Goal: Task Accomplishment & Management: Manage account settings

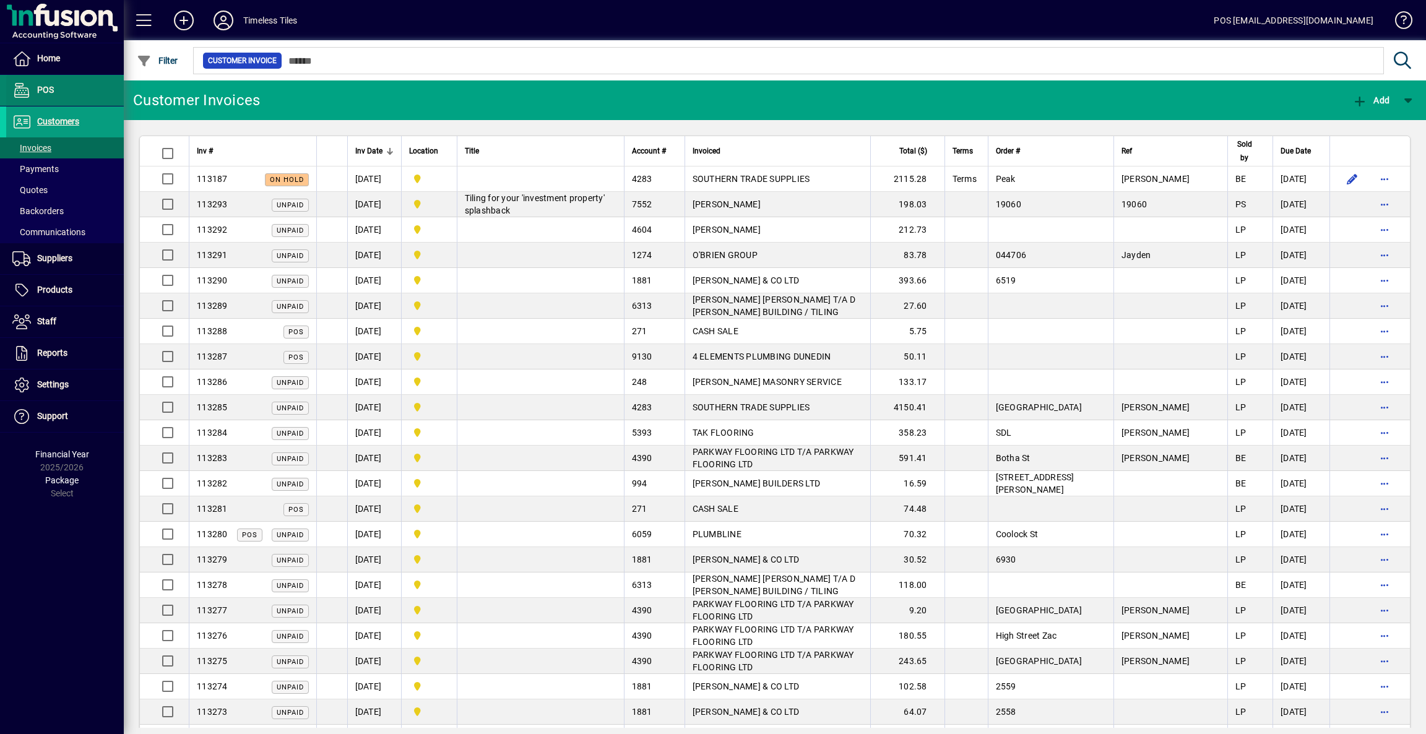
click at [48, 90] on span "POS" at bounding box center [45, 90] width 17 height 10
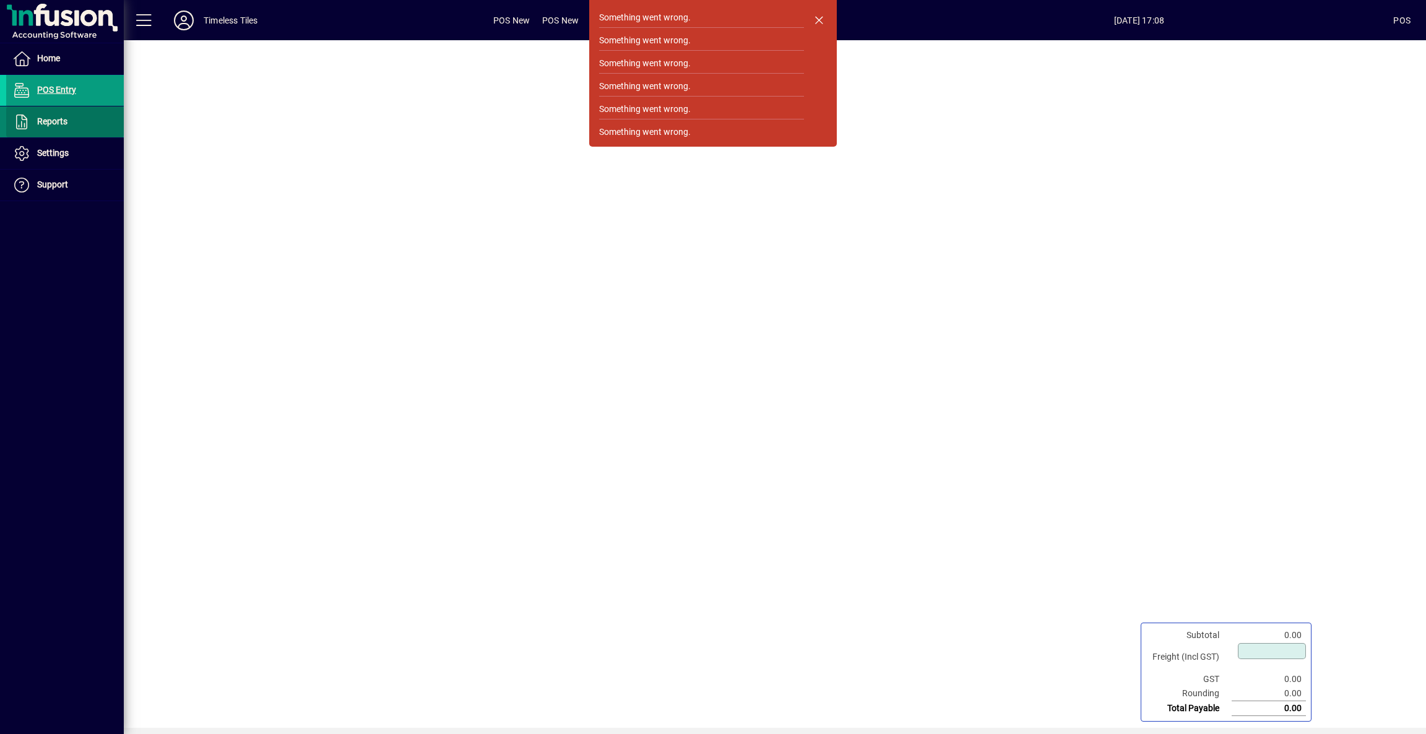
click at [47, 124] on span "Reports" at bounding box center [52, 121] width 30 height 10
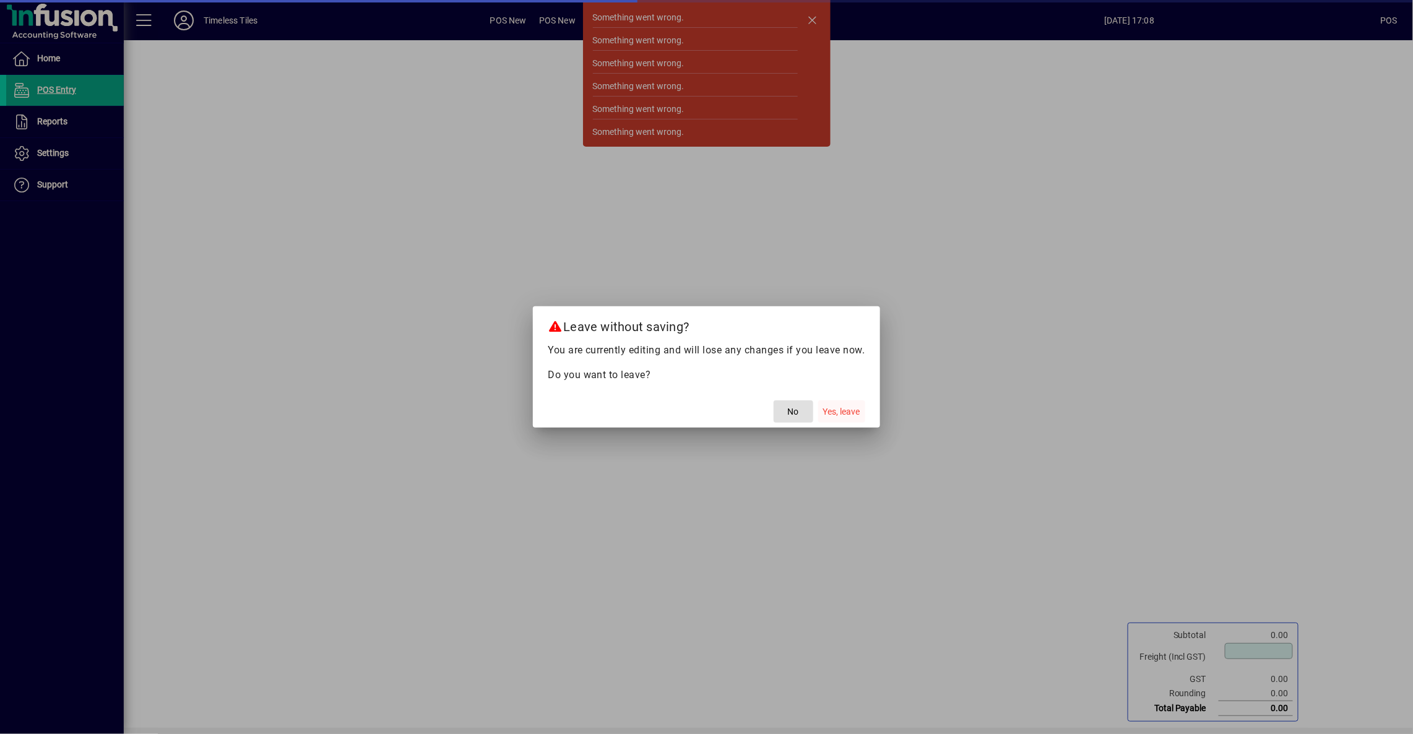
click at [829, 416] on span "Yes, leave" at bounding box center [841, 411] width 37 height 13
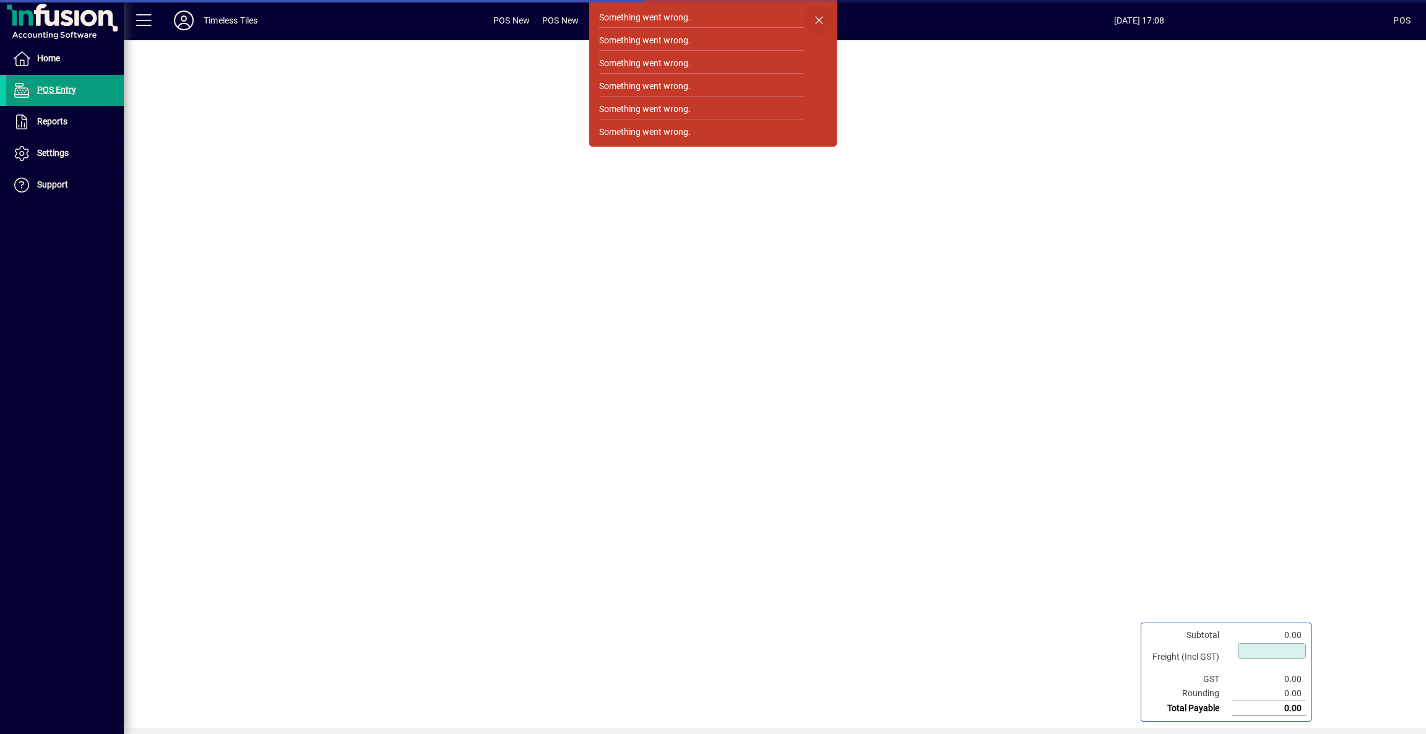
click at [819, 20] on span "button" at bounding box center [819, 20] width 30 height 30
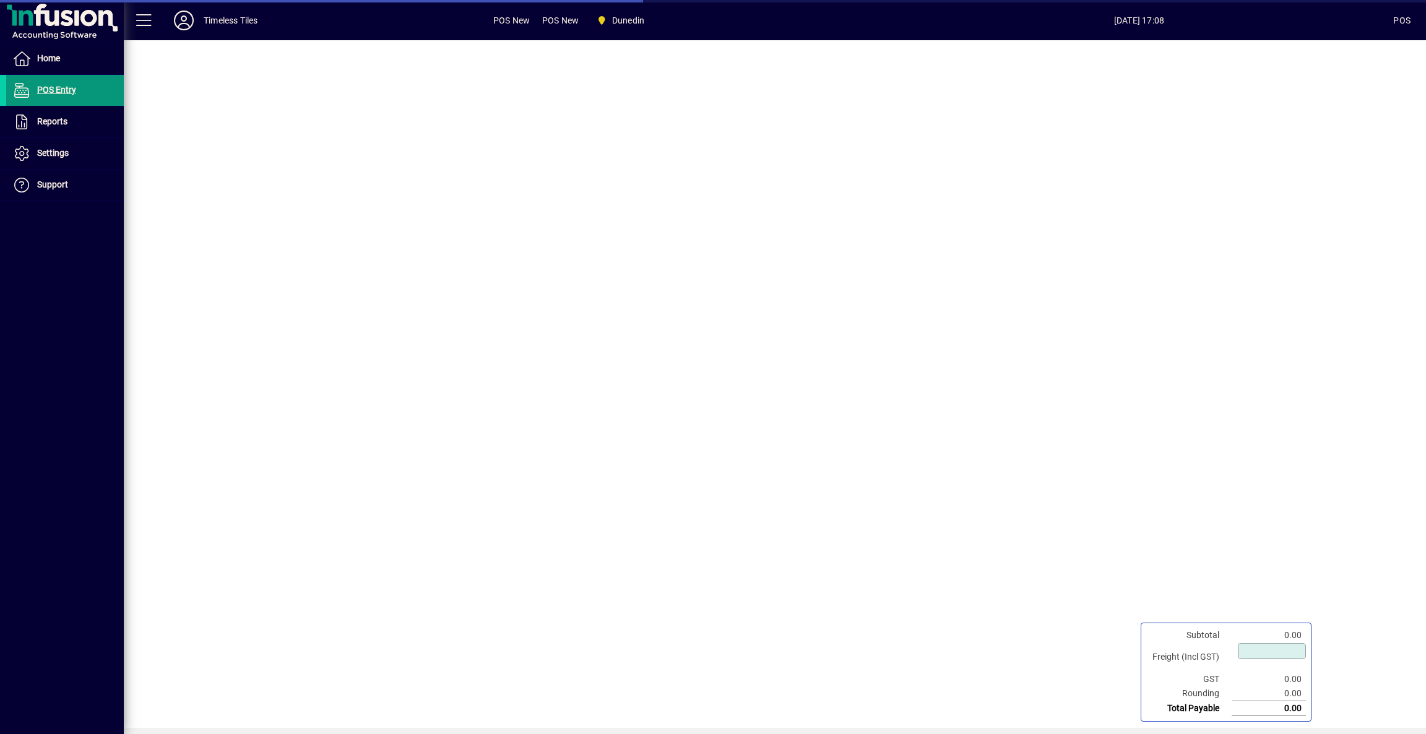
click at [71, 92] on span "POS Entry" at bounding box center [56, 90] width 39 height 10
click at [74, 124] on span at bounding box center [65, 122] width 118 height 30
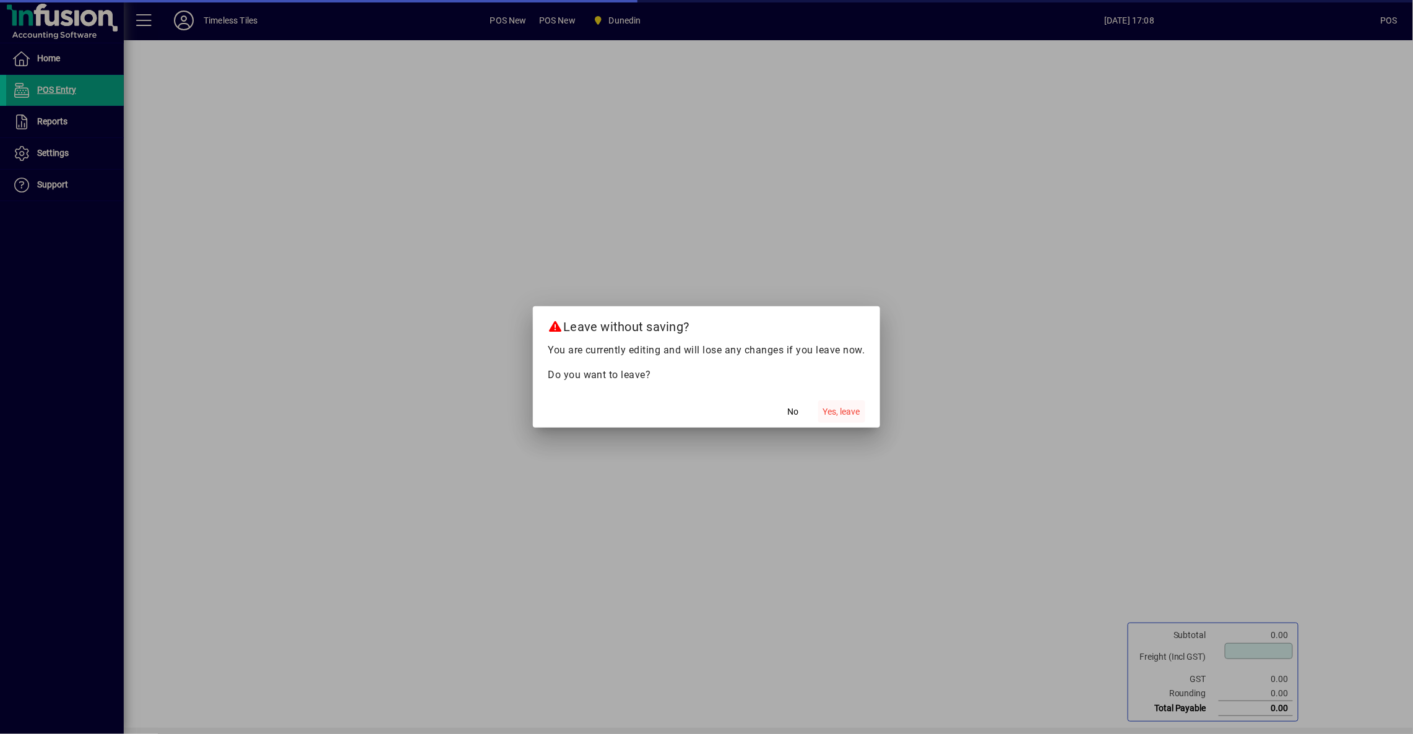
click at [841, 417] on span "Yes, leave" at bounding box center [841, 411] width 37 height 13
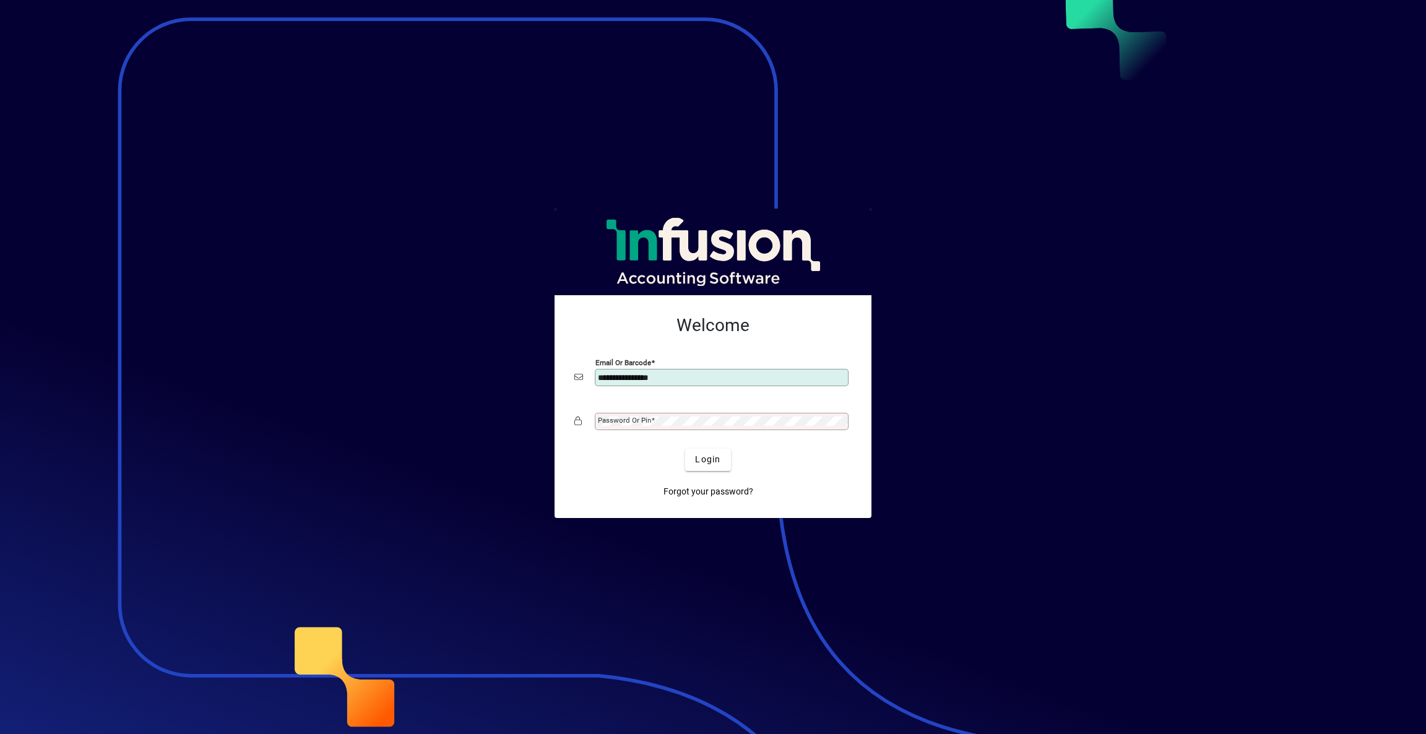
type input "**********"
click at [732, 460] on div "Login" at bounding box center [707, 460] width 277 height 22
click at [726, 460] on span "submit" at bounding box center [707, 460] width 45 height 30
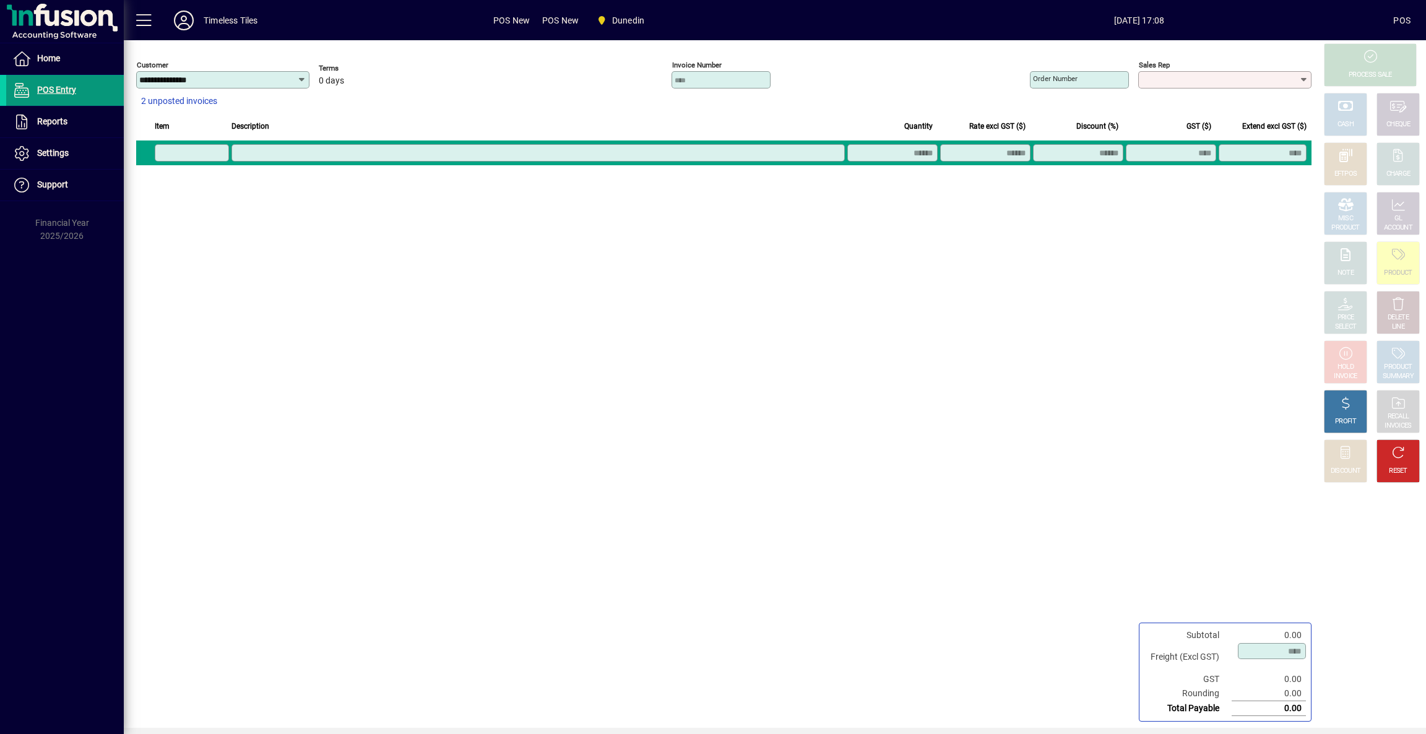
click at [50, 91] on span "POS Entry" at bounding box center [56, 90] width 39 height 10
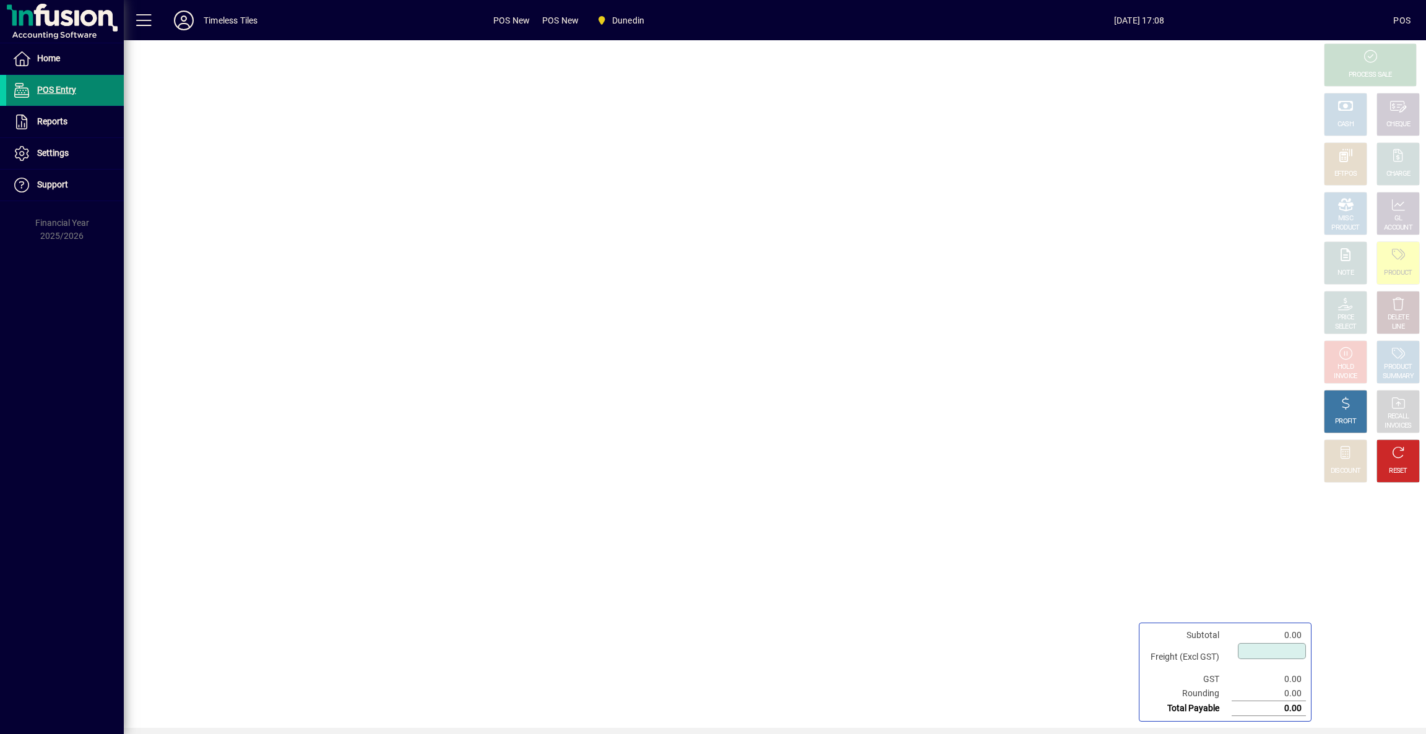
type input "****"
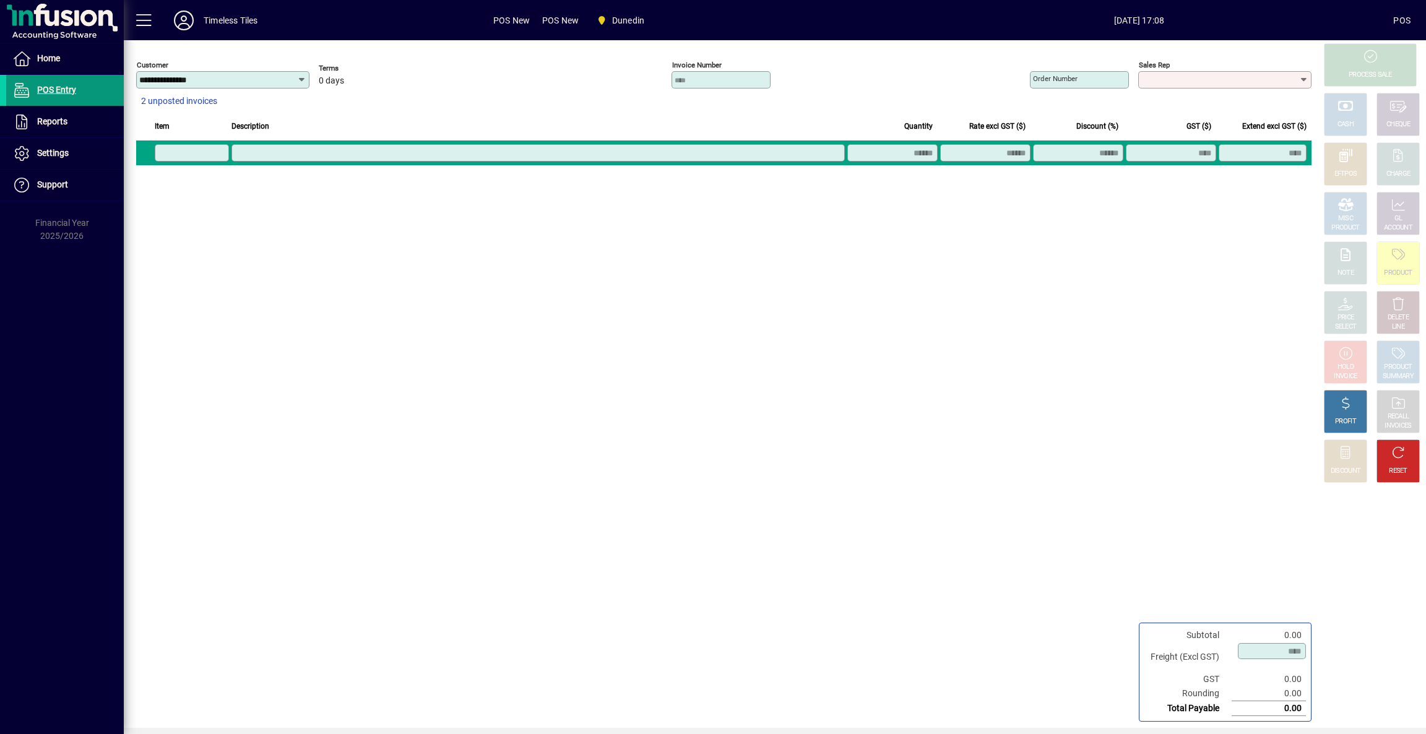
click at [51, 92] on span "POS Entry" at bounding box center [56, 90] width 39 height 10
click at [46, 60] on span "Home" at bounding box center [48, 58] width 23 height 10
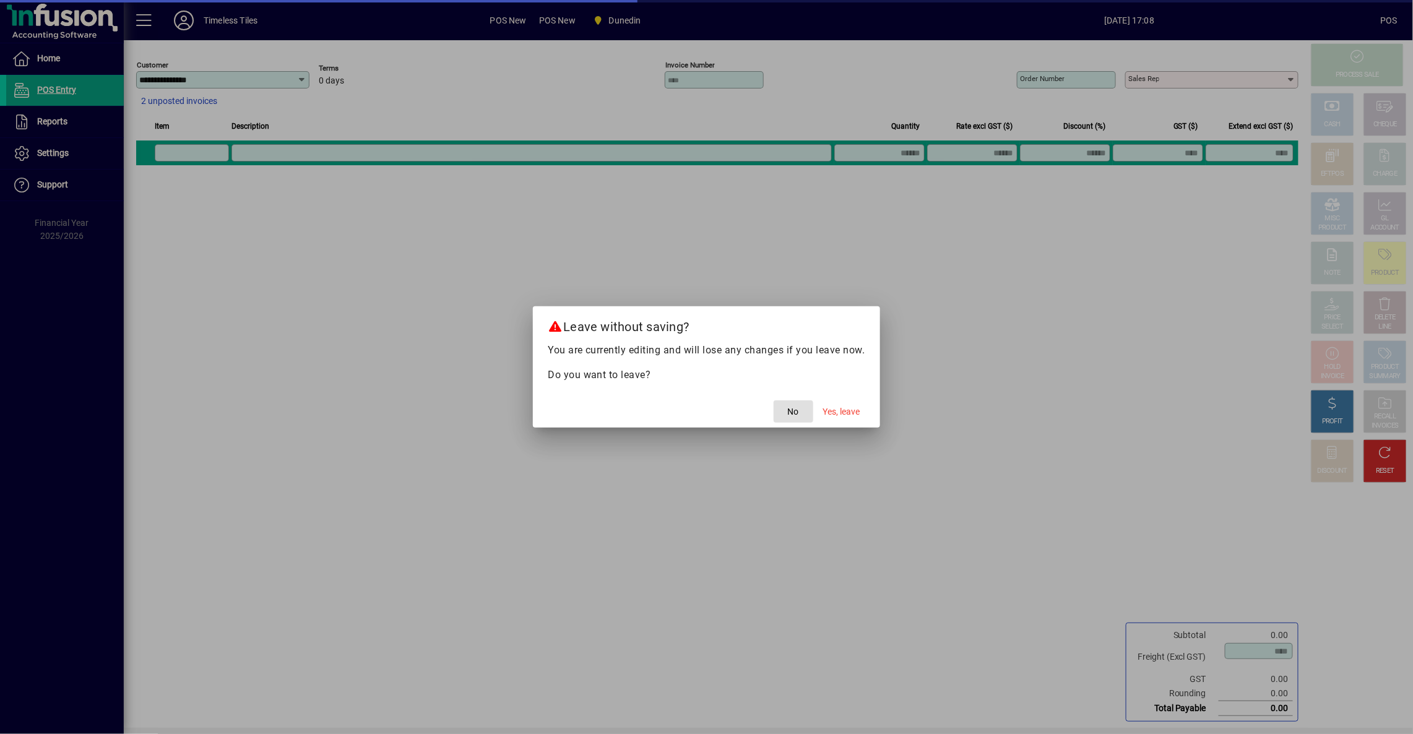
drag, startPoint x: 836, startPoint y: 410, endPoint x: 813, endPoint y: 399, distance: 25.5
click at [829, 410] on span "Yes, leave" at bounding box center [841, 411] width 37 height 13
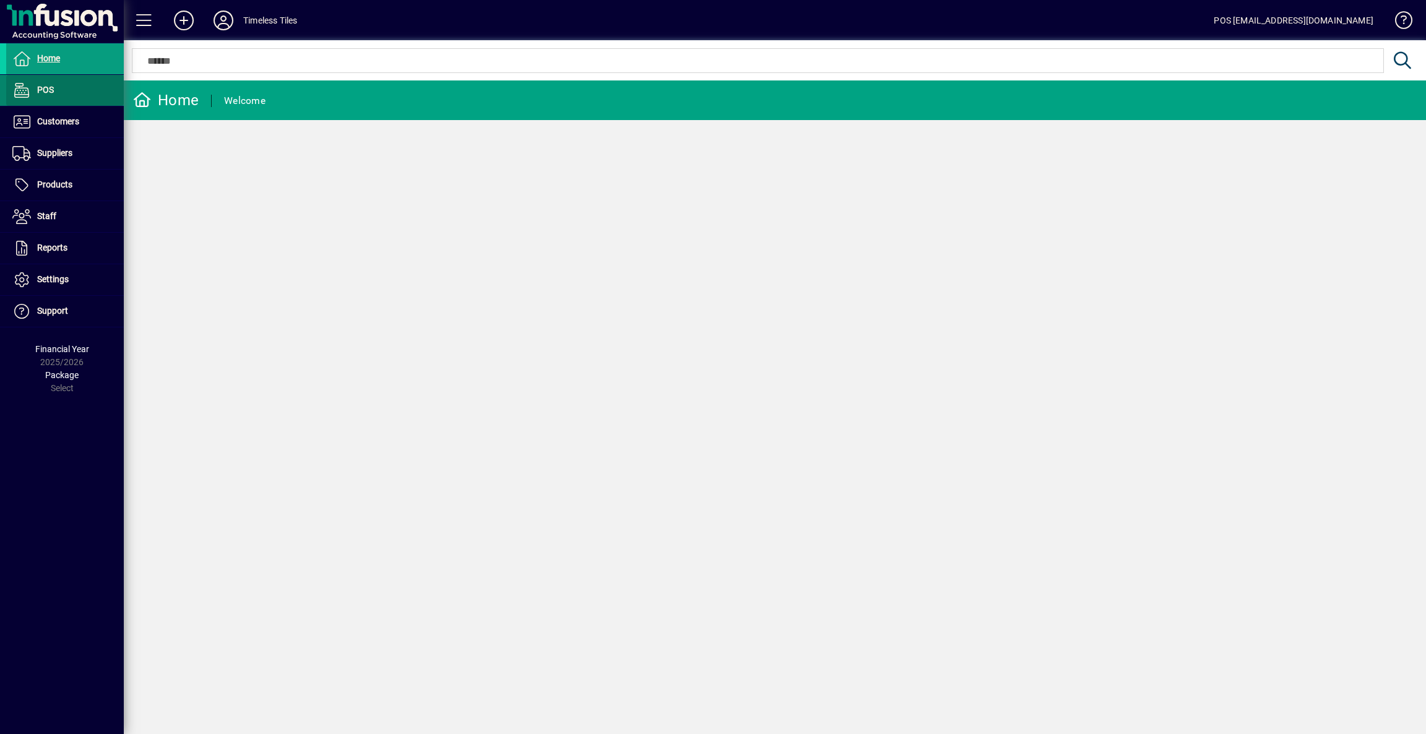
click at [39, 92] on span "POS" at bounding box center [45, 90] width 17 height 10
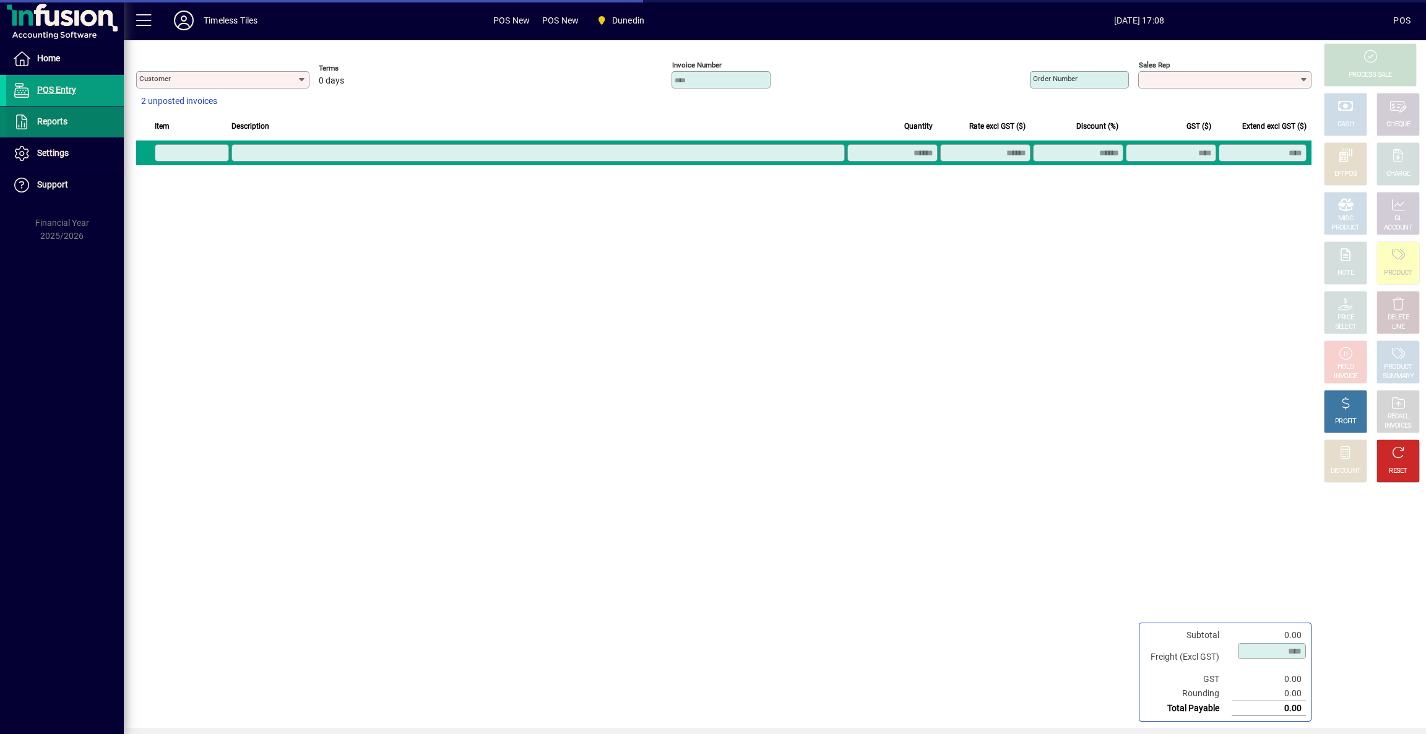
type input "**********"
click at [50, 121] on span "Reports" at bounding box center [52, 121] width 30 height 10
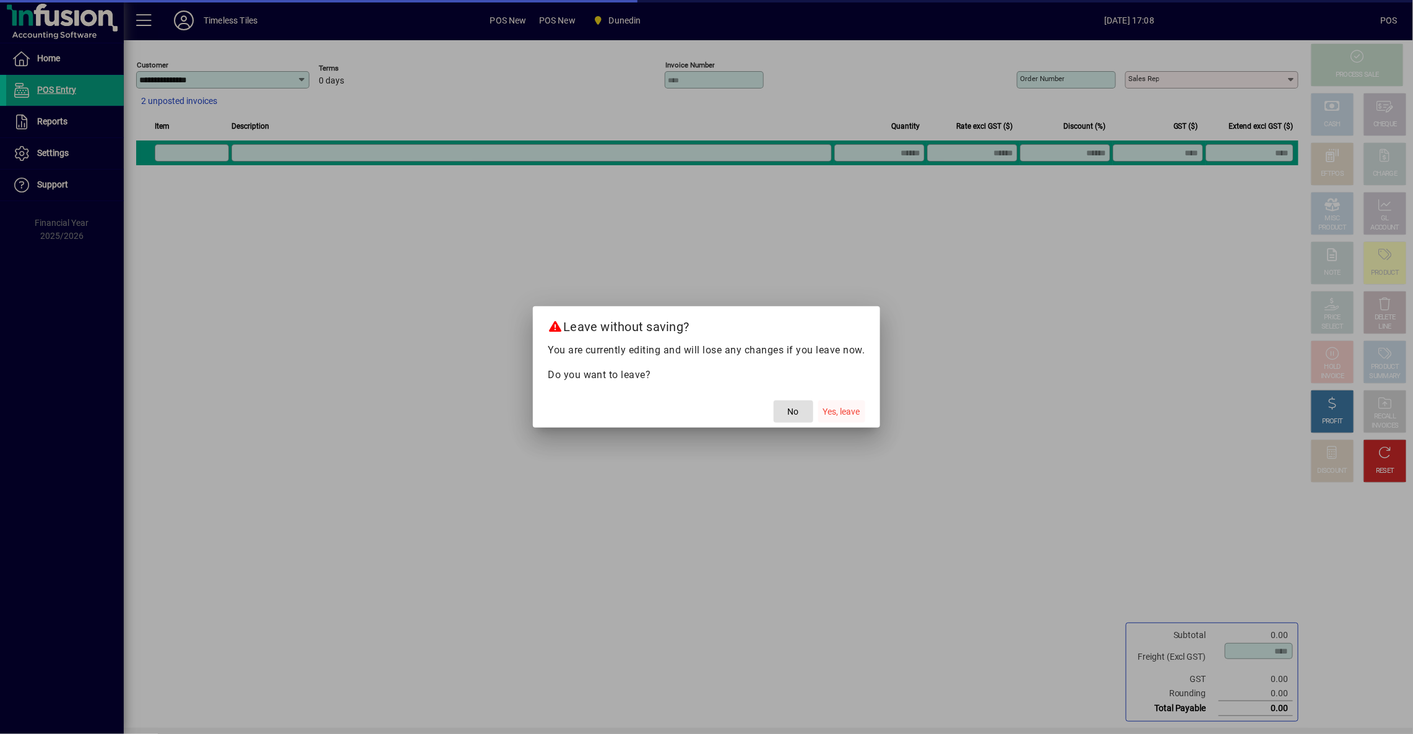
click at [827, 410] on span "Yes, leave" at bounding box center [841, 411] width 37 height 13
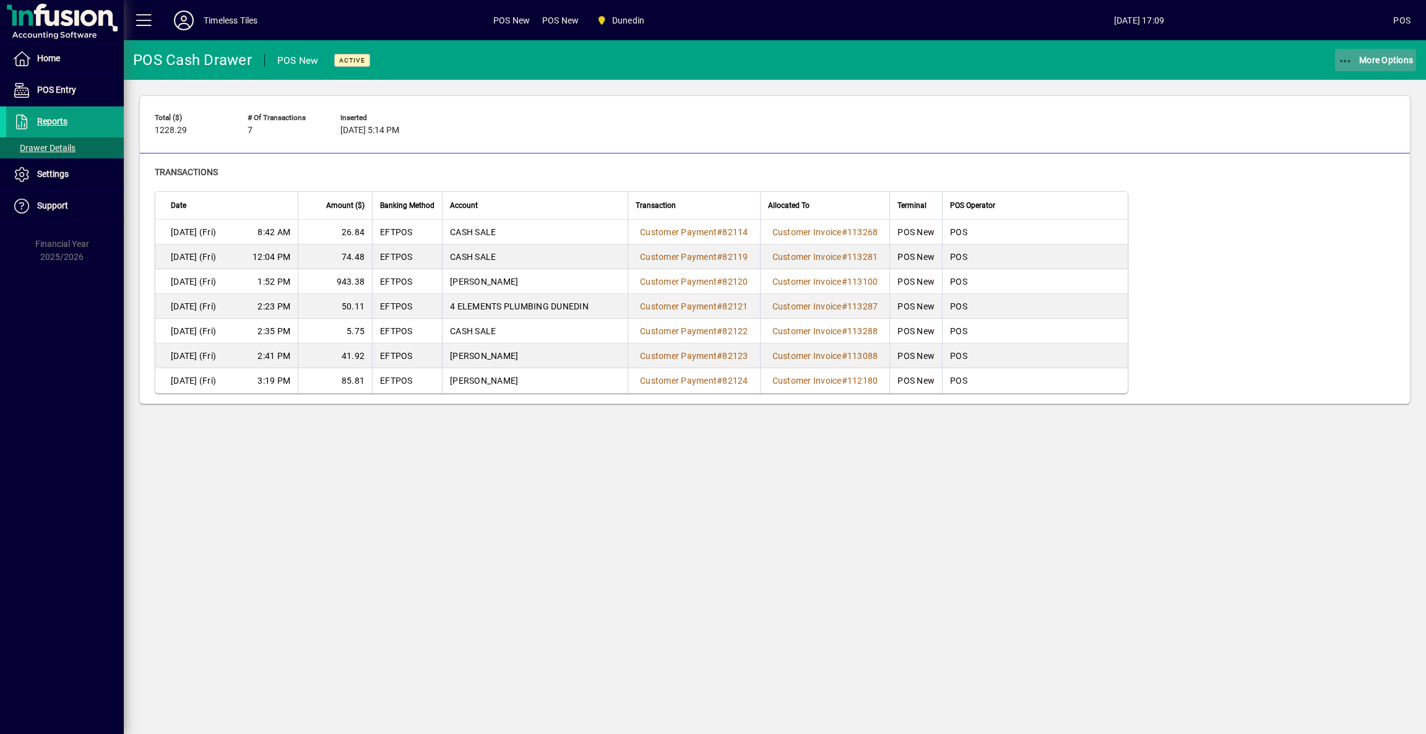
click at [1380, 61] on span "More Options" at bounding box center [1376, 60] width 76 height 10
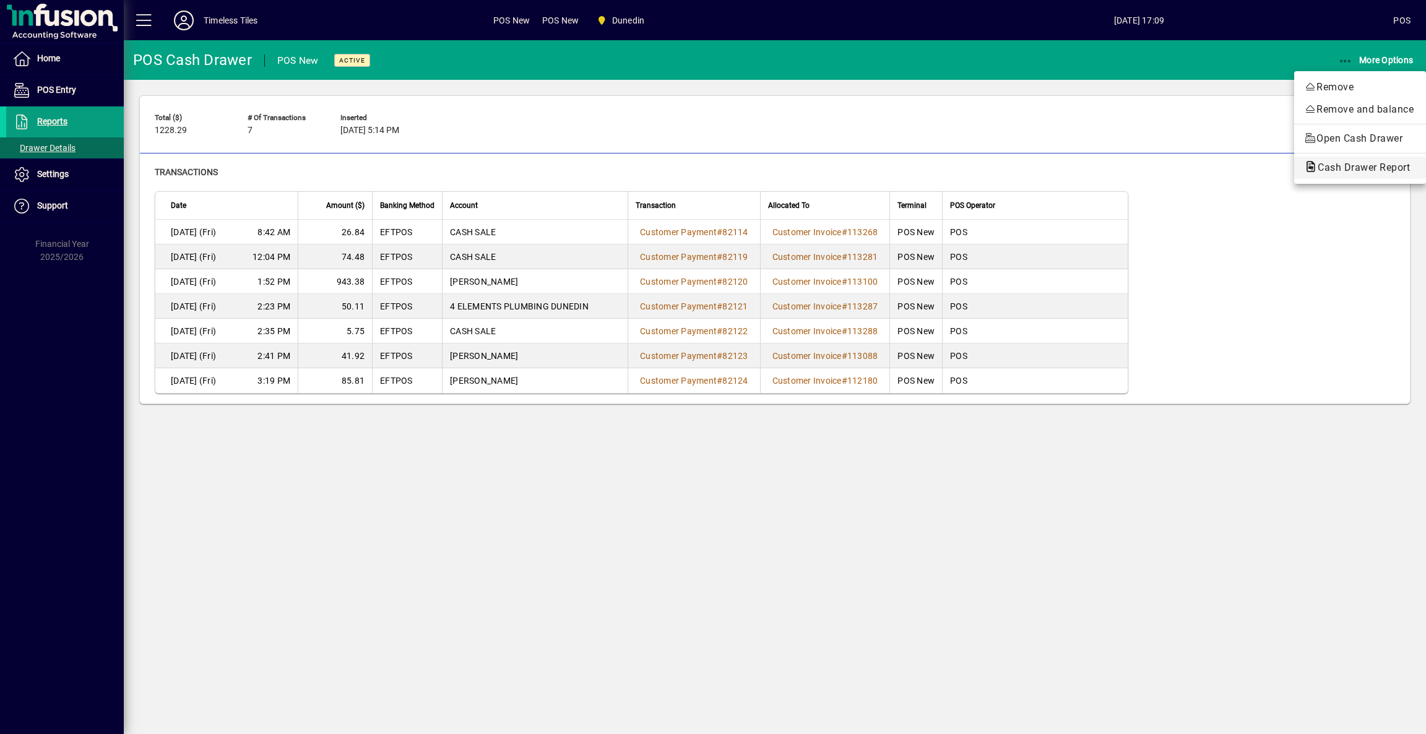
click at [1326, 168] on span "Cash Drawer Report" at bounding box center [1360, 168] width 112 height 12
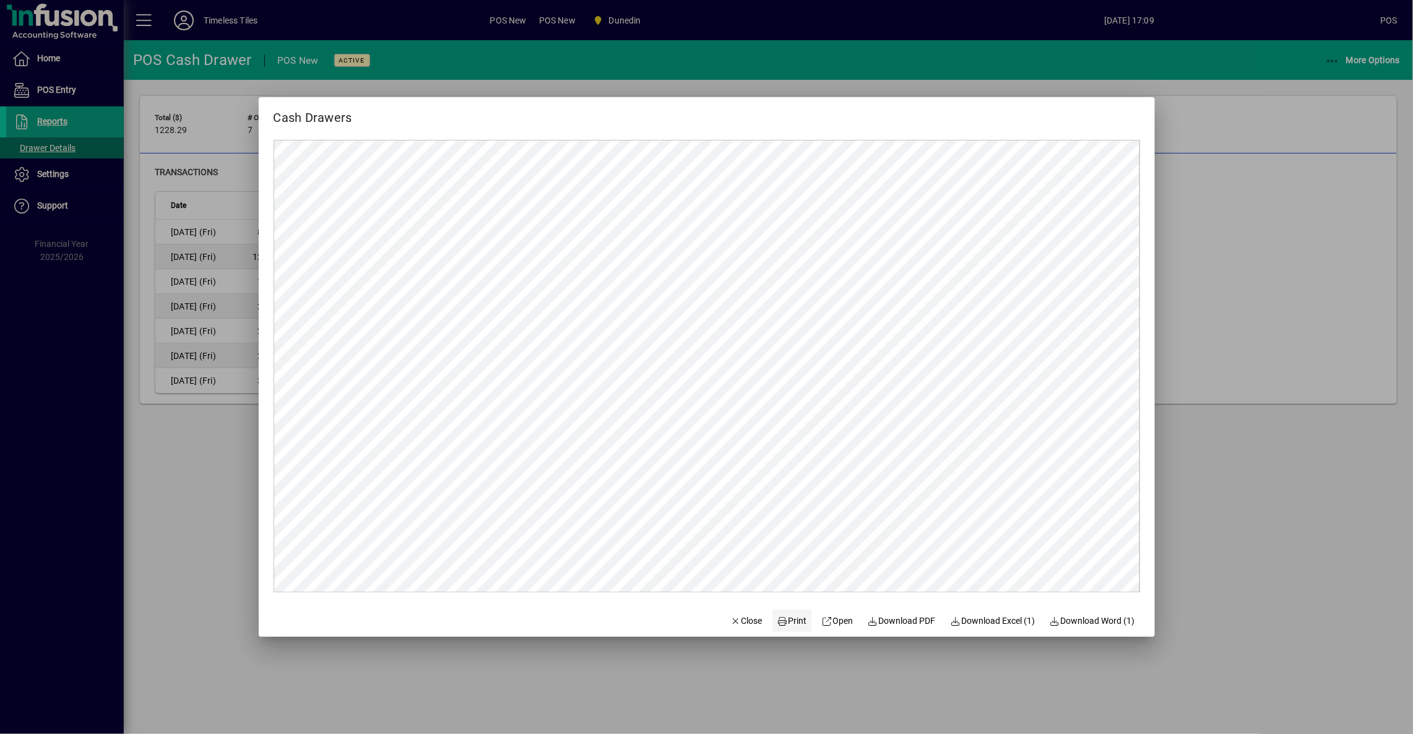
click at [785, 624] on span "Print" at bounding box center [792, 621] width 30 height 13
click at [748, 626] on span "Close" at bounding box center [746, 621] width 32 height 13
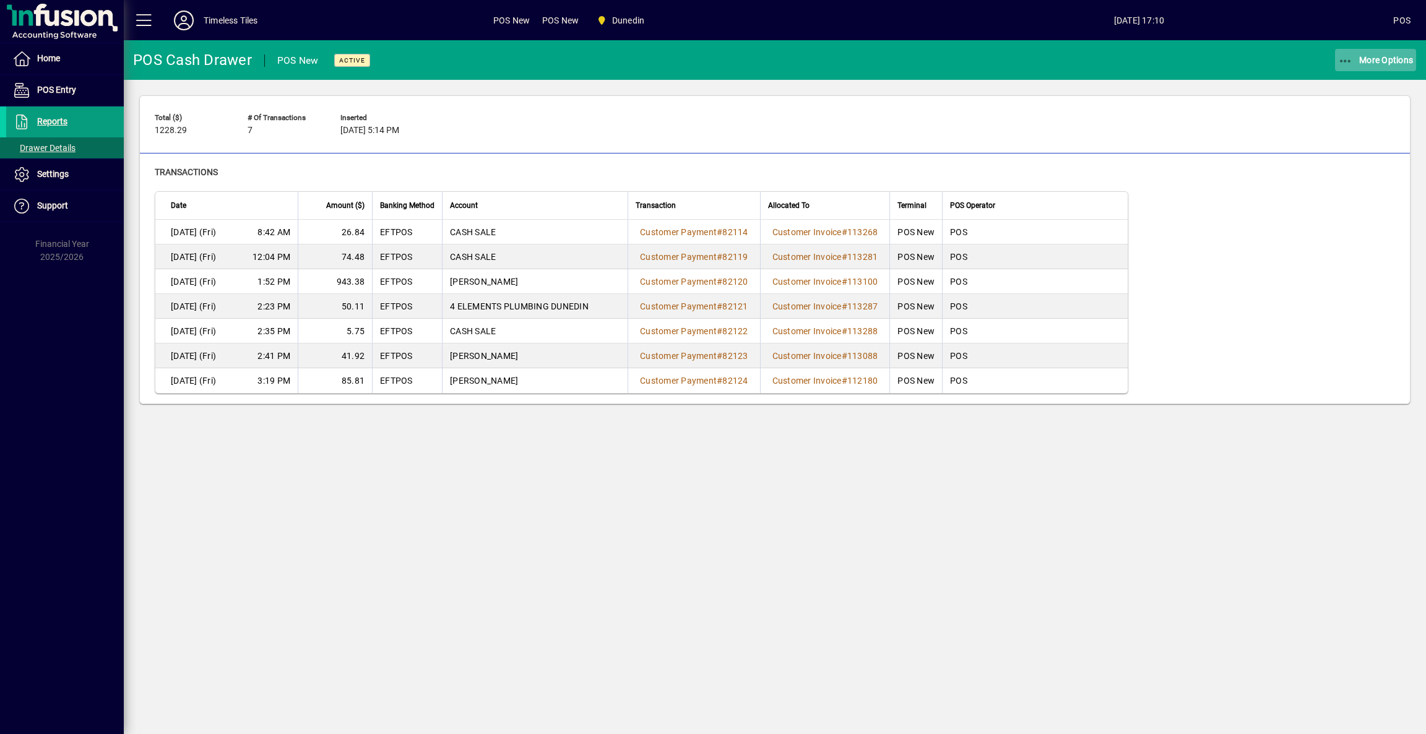
click at [1393, 60] on span "More Options" at bounding box center [1376, 60] width 76 height 10
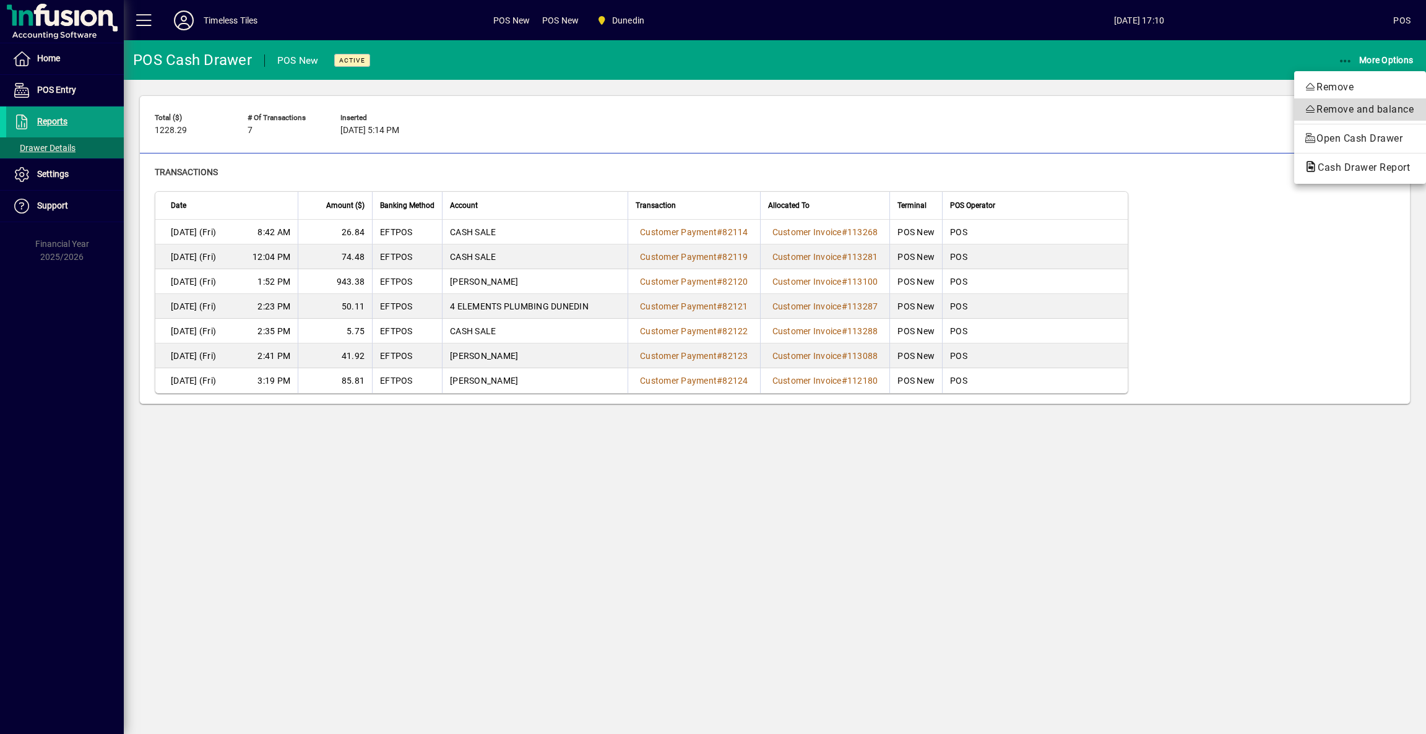
click at [1312, 111] on span "Remove and balance" at bounding box center [1360, 109] width 112 height 15
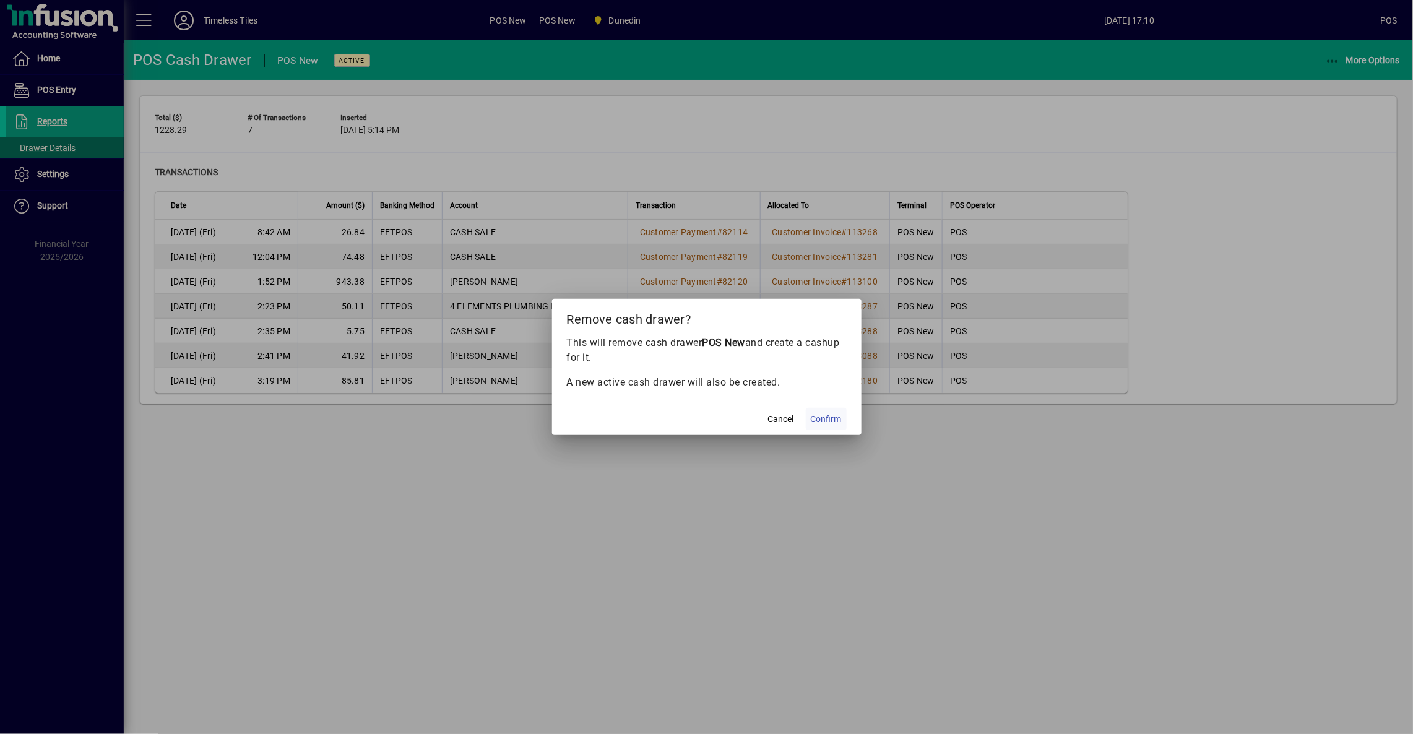
click at [837, 417] on span "Confirm" at bounding box center [826, 419] width 31 height 13
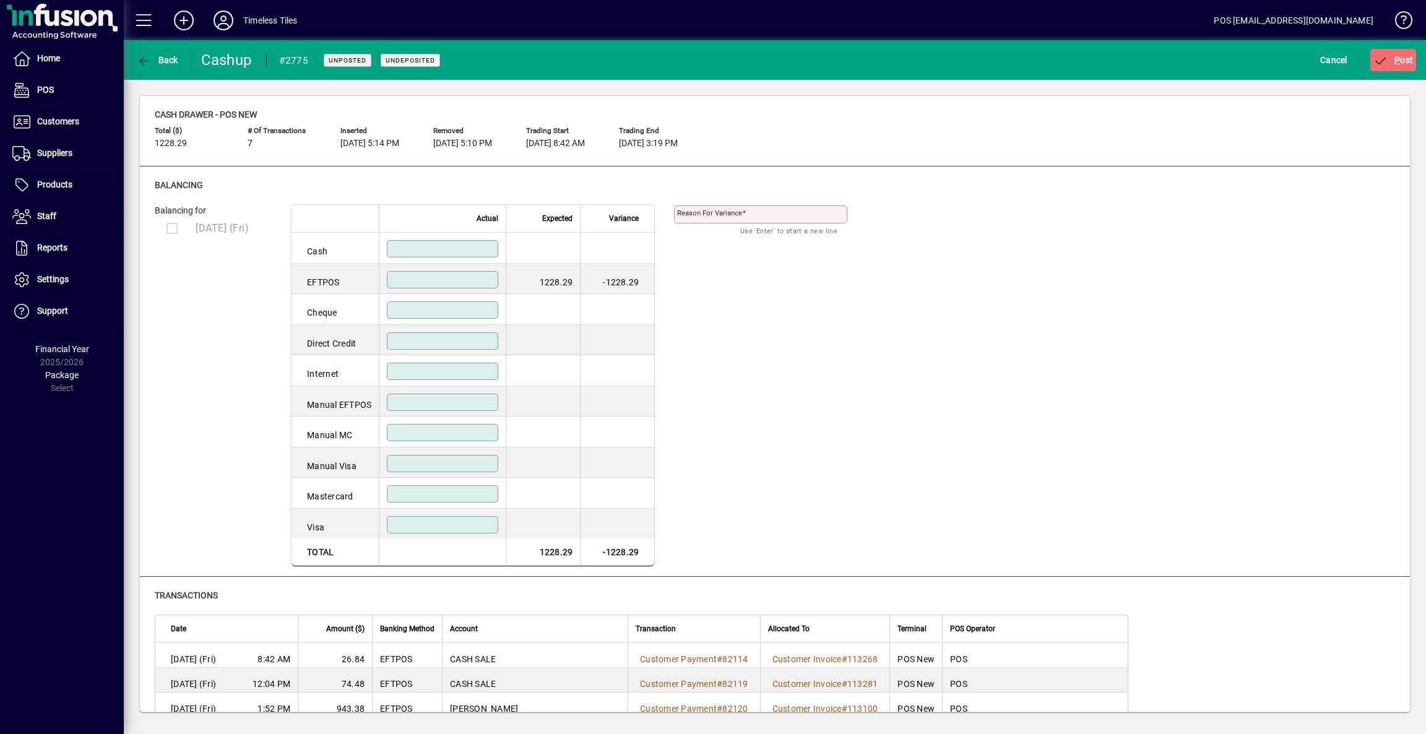
click at [485, 276] on input at bounding box center [444, 280] width 108 height 10
type input "*******"
click at [758, 333] on div "Balancing for 29/08/2025 (Fri) Actual Expected Variance Cash EFTPOS ******* 122…" at bounding box center [775, 385] width 1240 height 363
click at [1409, 57] on span "P ost" at bounding box center [1393, 60] width 40 height 10
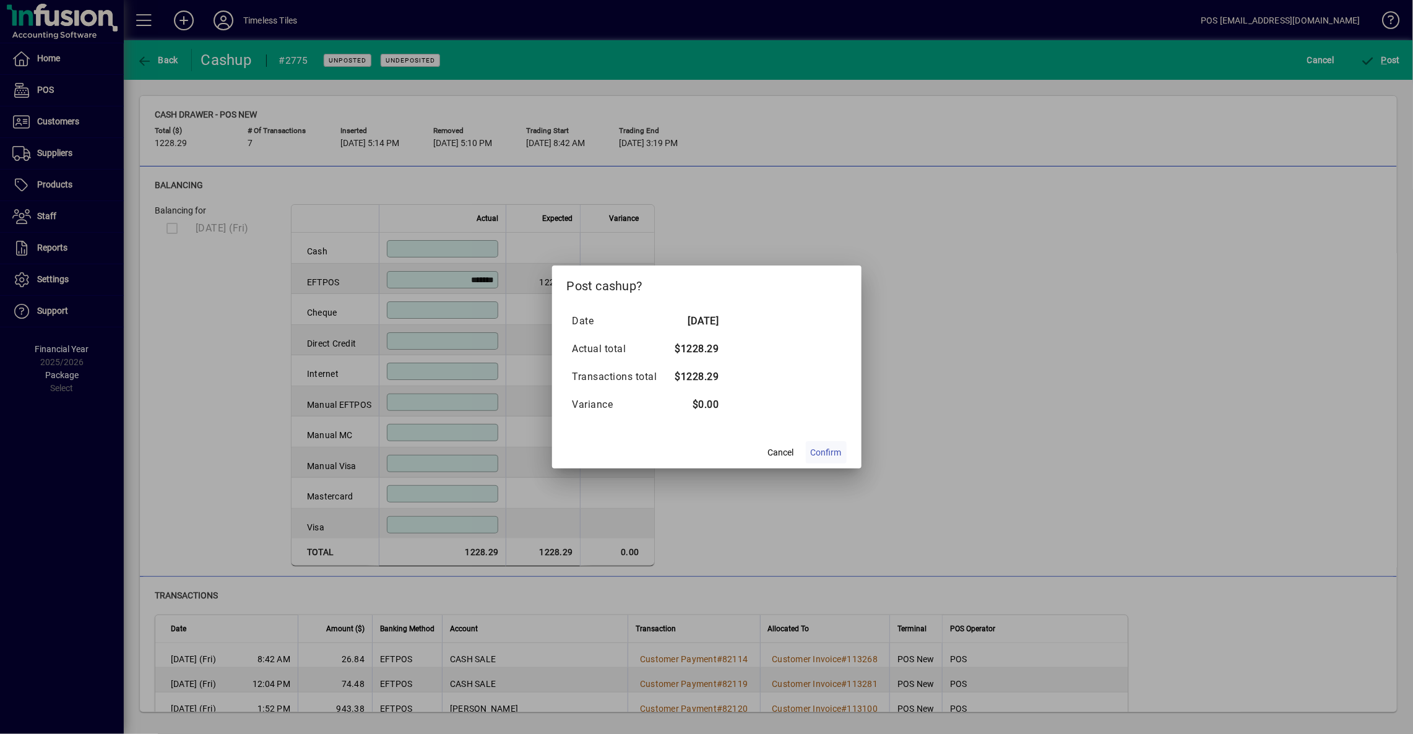
click at [821, 451] on span "Confirm" at bounding box center [826, 452] width 31 height 13
